Goal: Go to known website: Access a specific website the user already knows

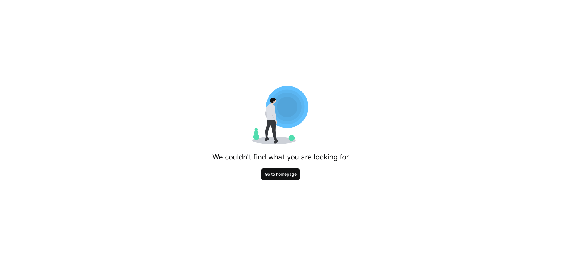
click at [268, 178] on span "Go to homepage" at bounding box center [280, 175] width 39 height 12
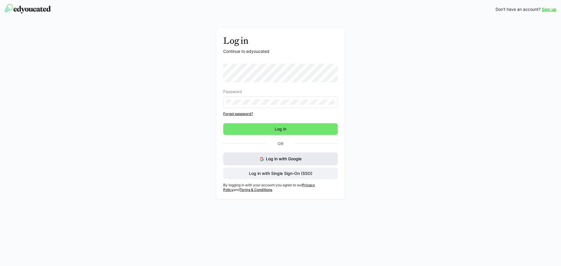
click at [282, 155] on button "Log in with Google" at bounding box center [280, 159] width 115 height 13
click at [276, 174] on span "Log in with Single Sign-On (SSO)" at bounding box center [280, 174] width 65 height 6
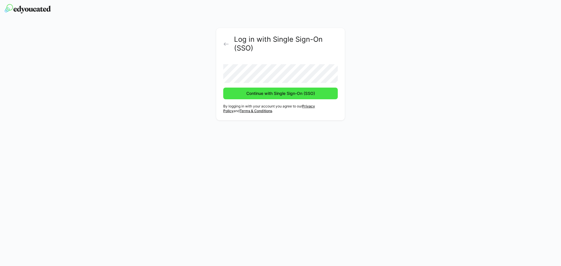
click at [269, 96] on span "Continue with Single Sign-On (SSO)" at bounding box center [281, 94] width 70 height 6
click at [223, 88] on button "Continue with Single Sign-On (SSO)" at bounding box center [280, 94] width 115 height 12
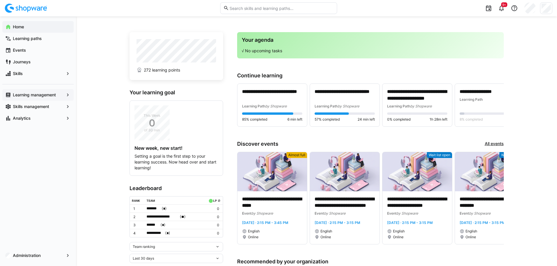
click at [68, 95] on eds-icon at bounding box center [68, 95] width 6 height 6
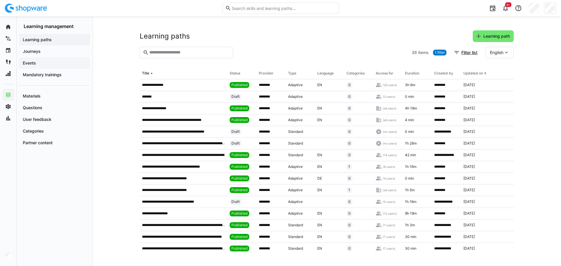
click at [0, 0] on app-navigation-label "Events" at bounding box center [0, 0] width 0 height 0
